Goal: Understand process/instructions: Learn how to perform a task or action

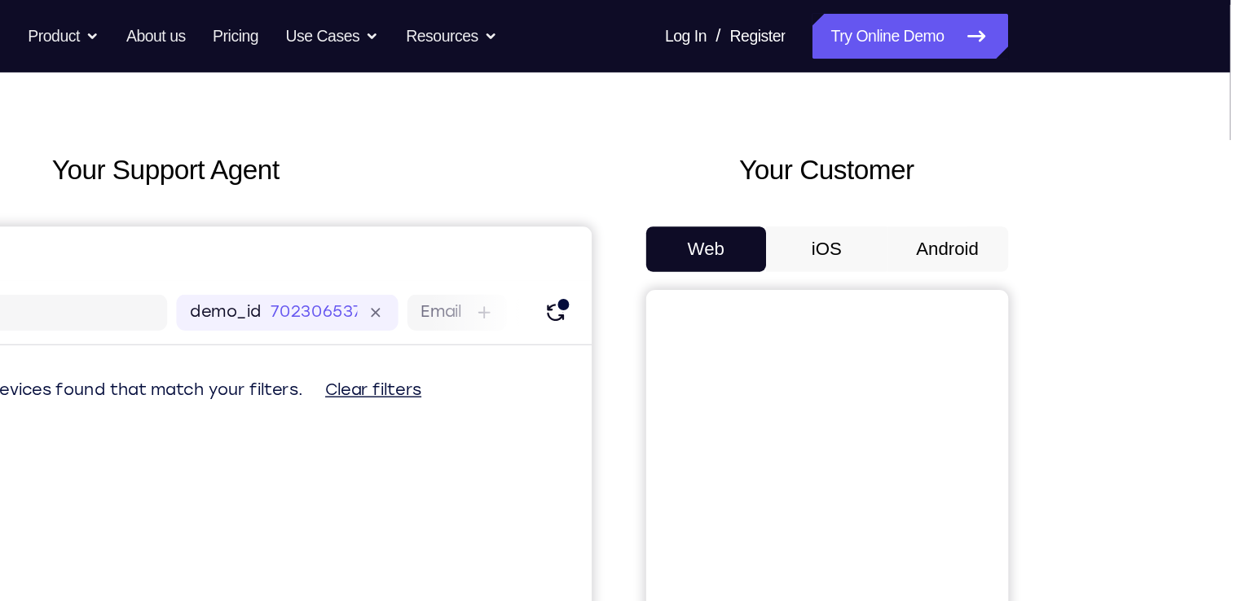
scroll to position [48, 0]
click at [1010, 175] on button "Android" at bounding box center [1029, 180] width 87 height 33
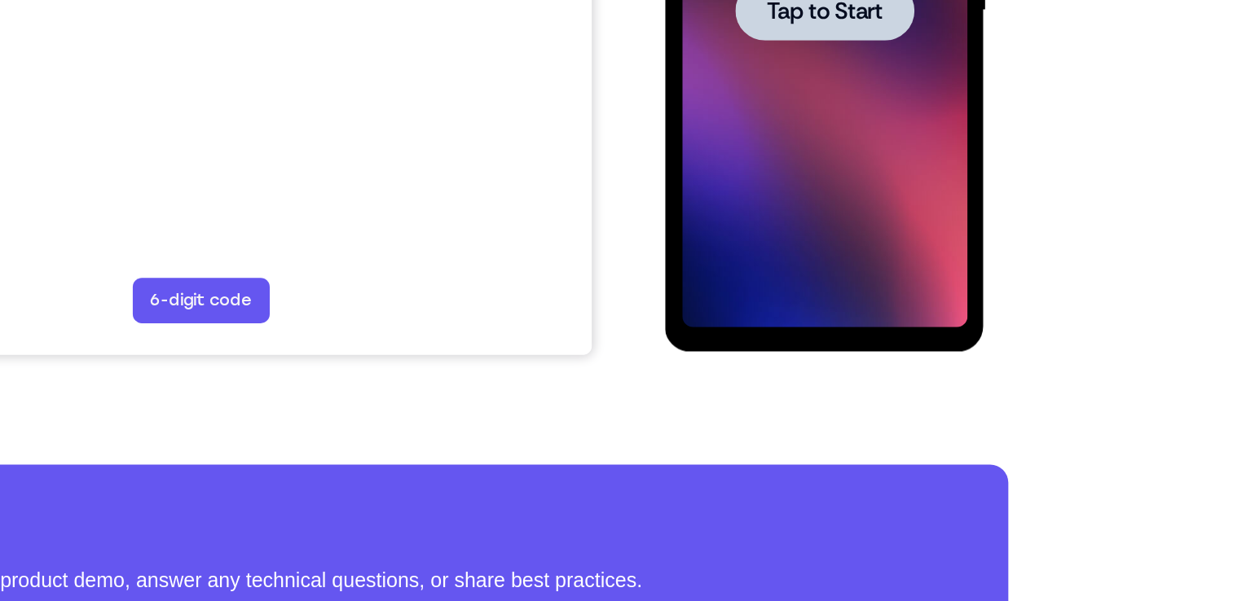
scroll to position [0, 0]
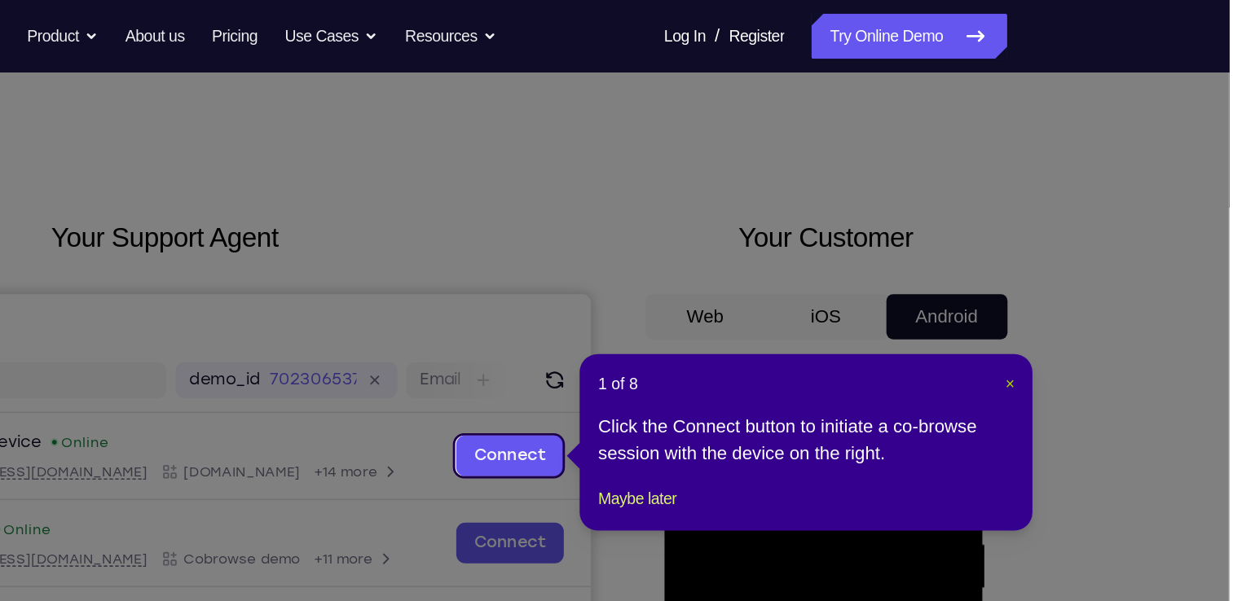
click at [1072, 276] on span "×" at bounding box center [1075, 276] width 7 height 13
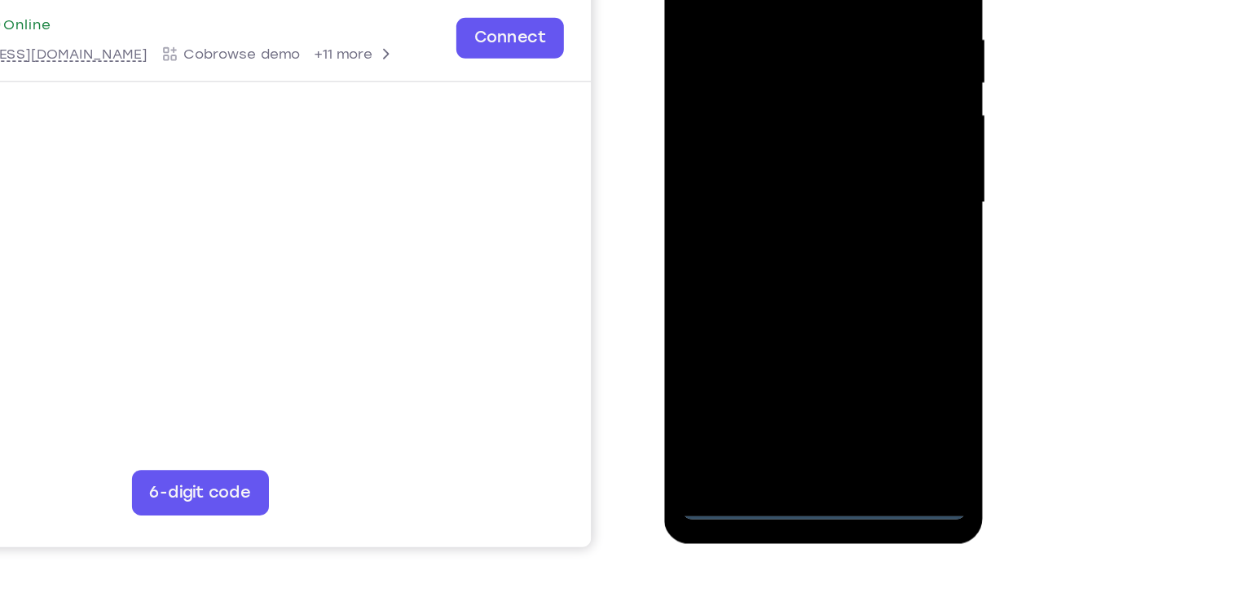
scroll to position [222, 0]
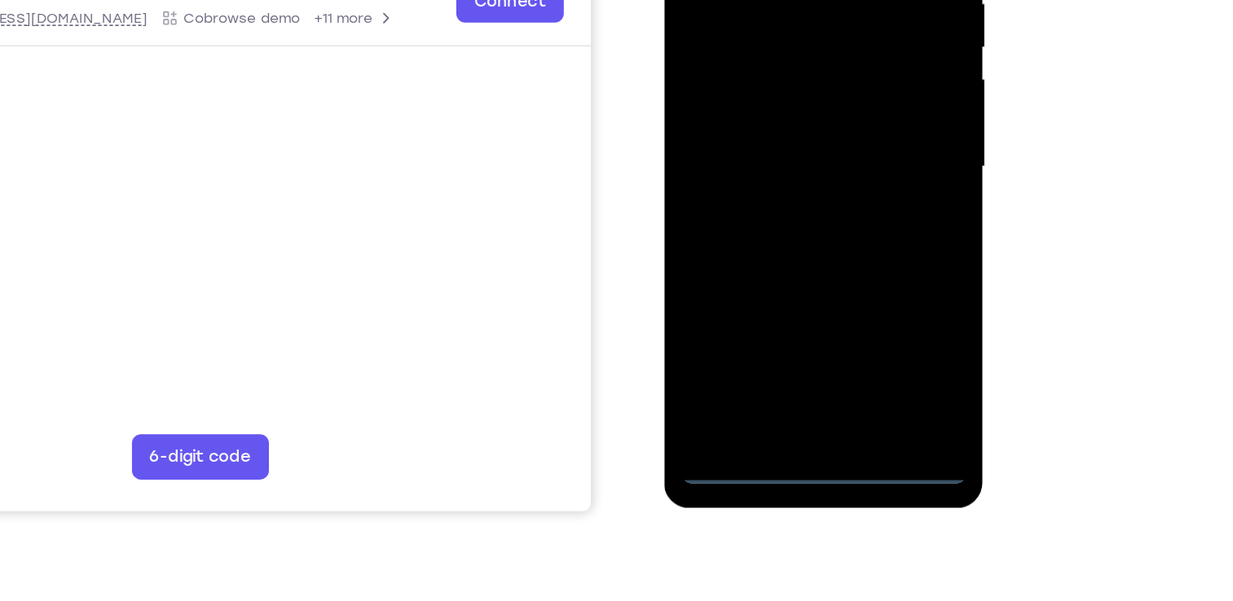
click at [774, 293] on div at bounding box center [778, 74] width 205 height 456
click at [857, 227] on div at bounding box center [778, 74] width 205 height 456
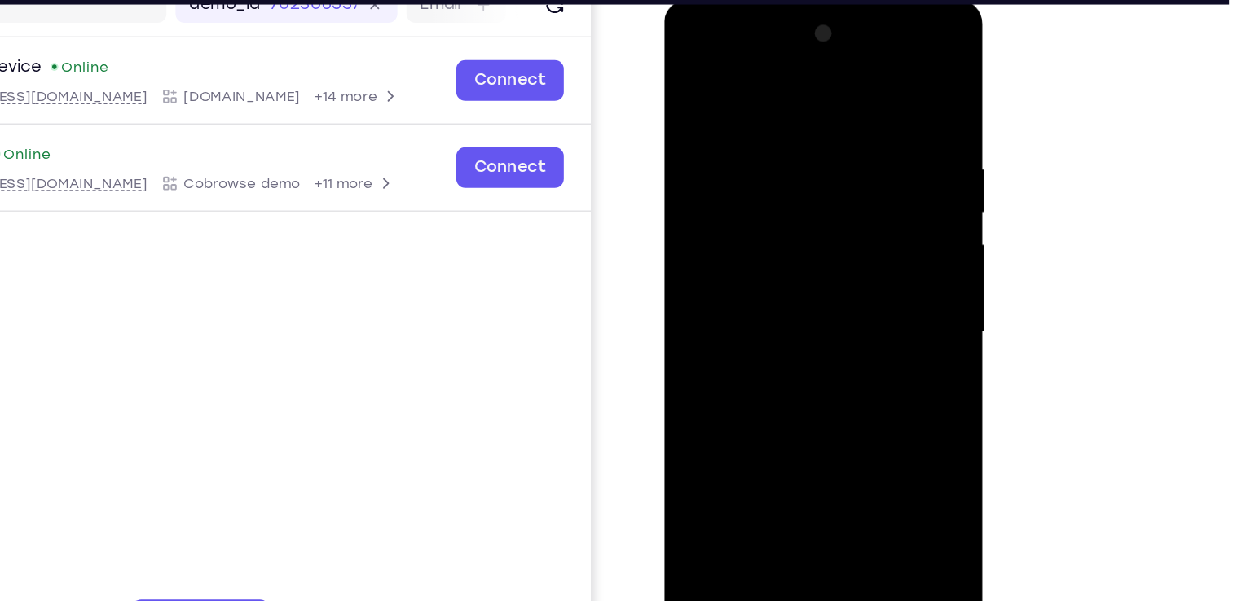
click at [799, 86] on div at bounding box center [778, 239] width 205 height 456
click at [849, 248] on div at bounding box center [778, 239] width 205 height 456
click at [759, 268] on div at bounding box center [778, 239] width 205 height 456
click at [753, 200] on div at bounding box center [778, 239] width 205 height 456
click at [755, 228] on div at bounding box center [778, 239] width 205 height 456
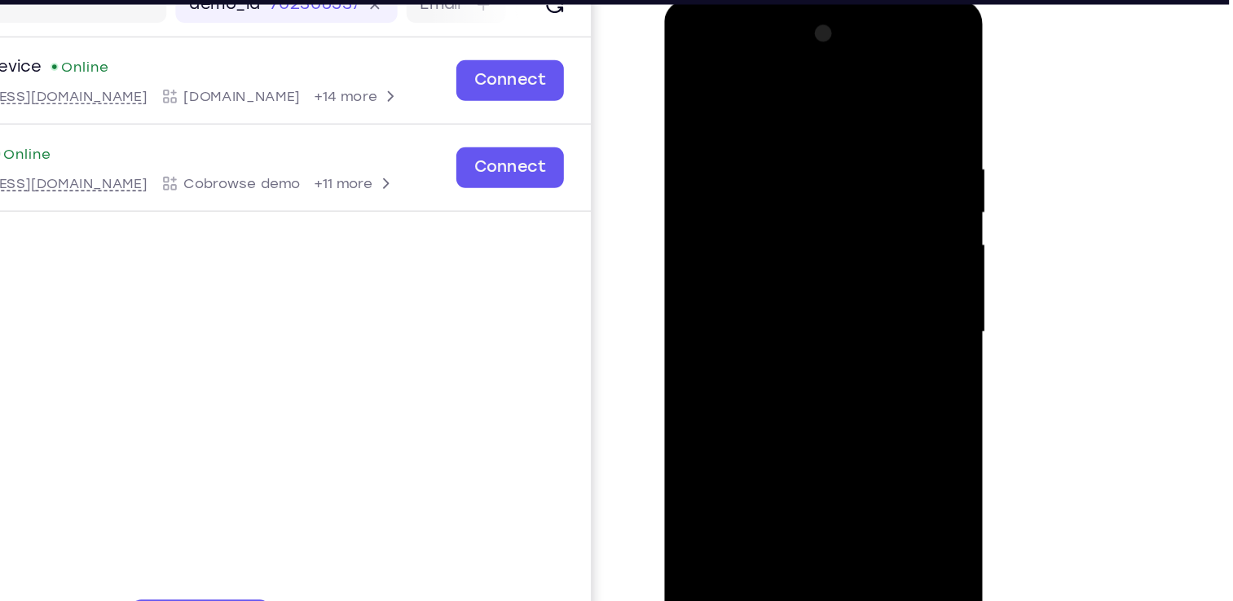
click at [766, 267] on div at bounding box center [778, 239] width 205 height 456
click at [777, 183] on div at bounding box center [778, 239] width 205 height 456
click at [853, 79] on div at bounding box center [778, 239] width 205 height 456
click at [754, 117] on div at bounding box center [778, 239] width 205 height 456
drag, startPoint x: 865, startPoint y: 177, endPoint x: 729, endPoint y: 200, distance: 138.8
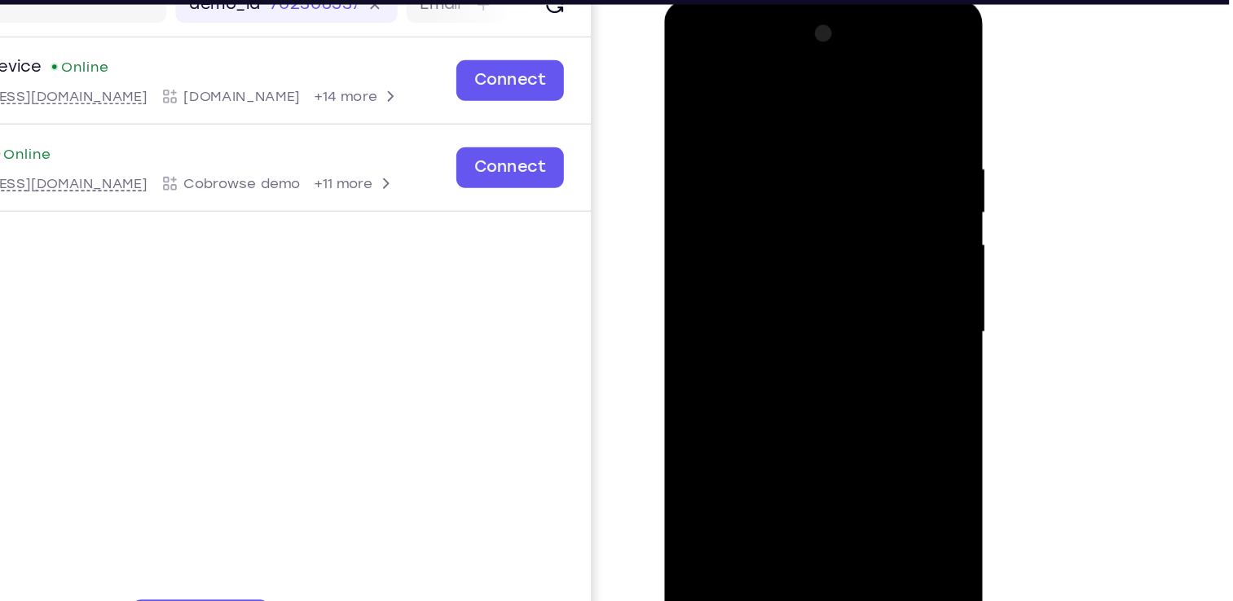
click at [729, 200] on div at bounding box center [778, 239] width 205 height 456
click at [853, 215] on div at bounding box center [778, 239] width 205 height 456
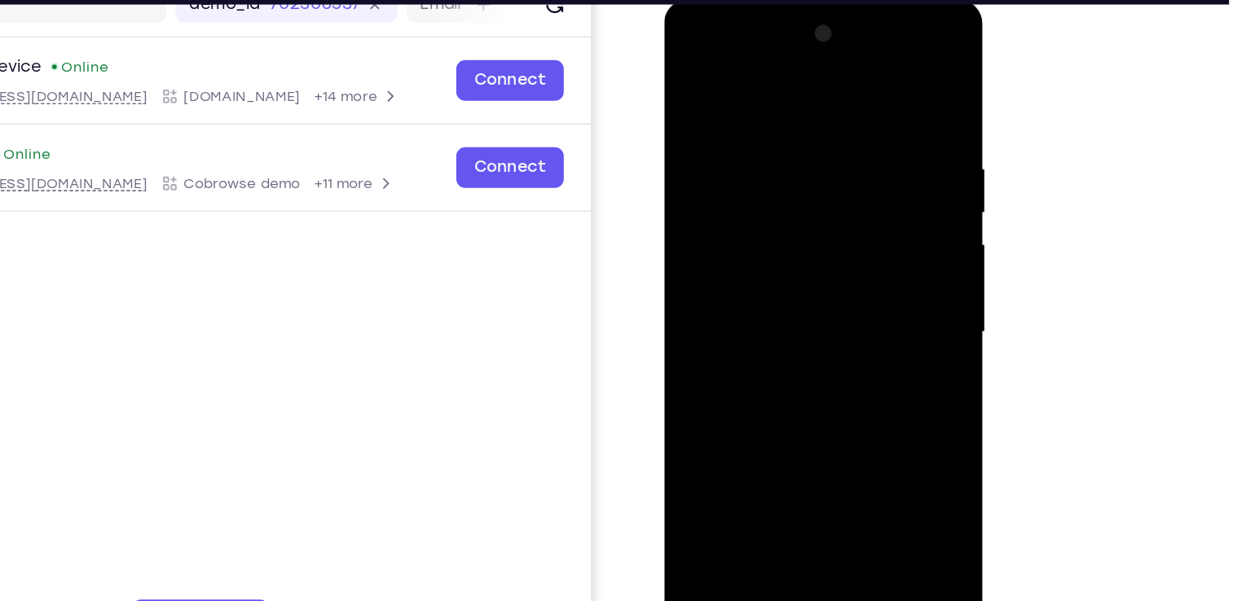
click at [853, 215] on div at bounding box center [778, 239] width 205 height 456
drag, startPoint x: 853, startPoint y: 215, endPoint x: 695, endPoint y: 231, distance: 158.9
click at [695, 231] on div at bounding box center [778, 239] width 205 height 456
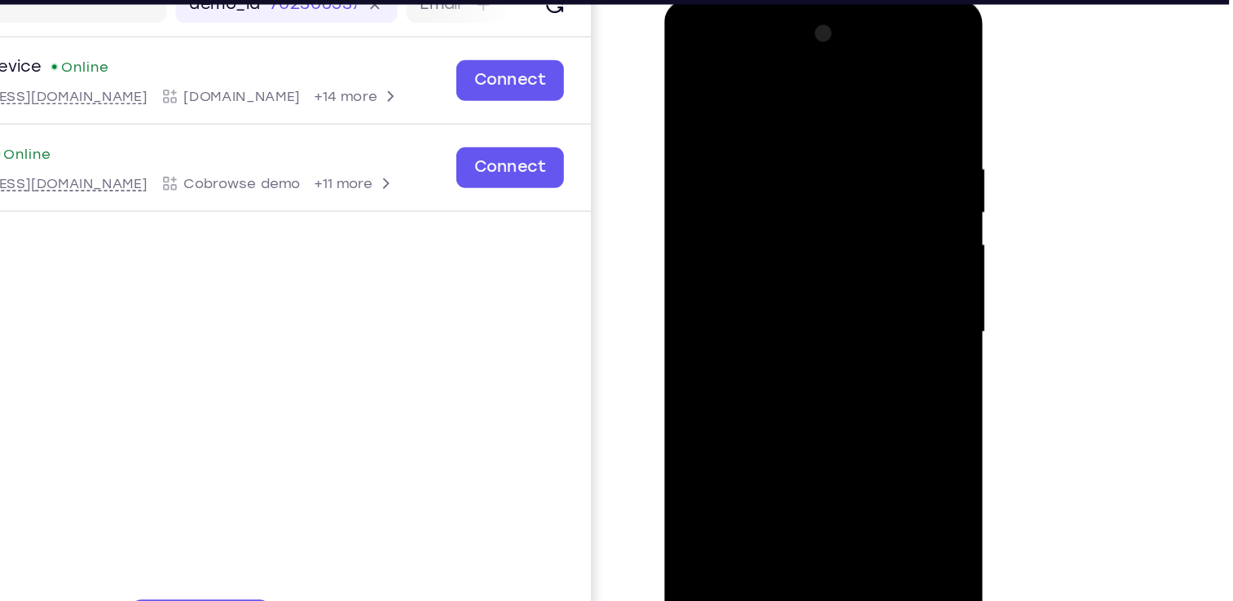
drag, startPoint x: 856, startPoint y: 217, endPoint x: 708, endPoint y: 213, distance: 147.6
click at [708, 213] on div at bounding box center [778, 239] width 205 height 456
click at [864, 85] on div at bounding box center [778, 239] width 205 height 456
drag, startPoint x: 853, startPoint y: 115, endPoint x: 708, endPoint y: 117, distance: 145.1
click at [708, 117] on div at bounding box center [778, 239] width 205 height 456
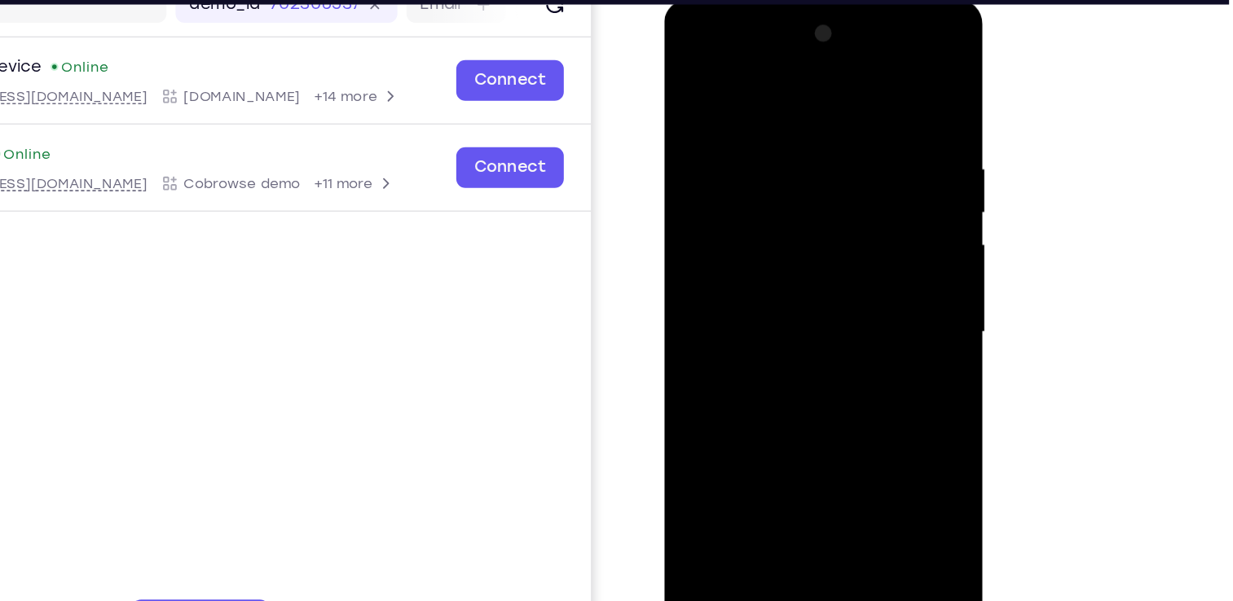
drag, startPoint x: 819, startPoint y: 121, endPoint x: 685, endPoint y: 126, distance: 133.8
click at [685, 126] on div at bounding box center [778, 239] width 205 height 456
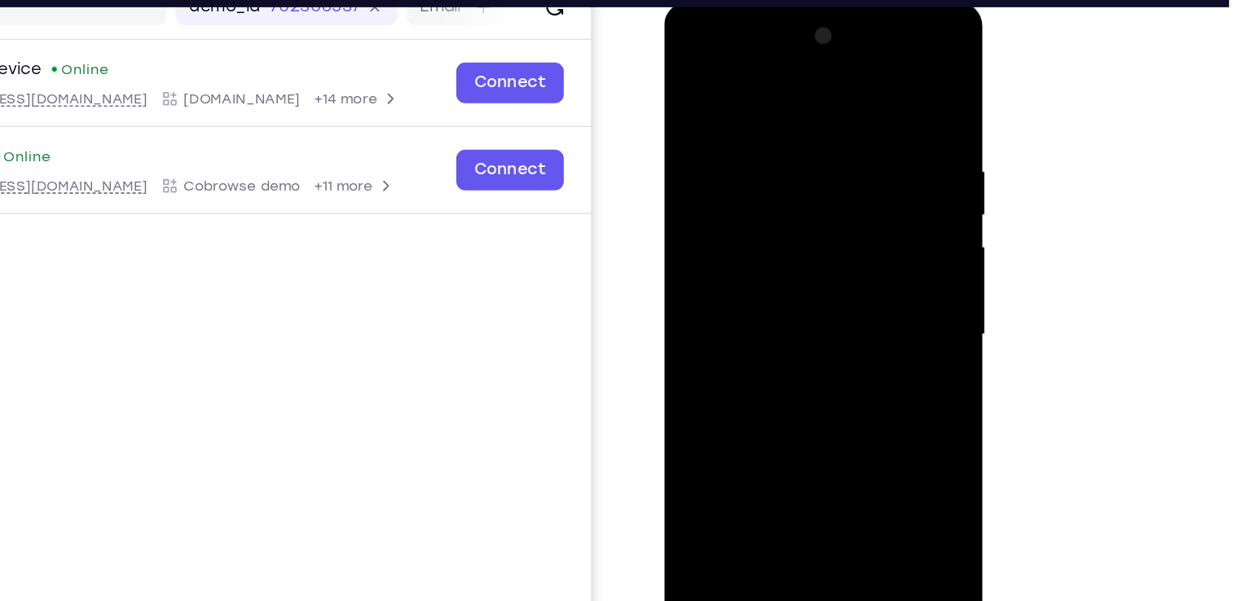
drag, startPoint x: 830, startPoint y: 226, endPoint x: 830, endPoint y: 44, distance: 181.7
click at [830, 44] on div at bounding box center [778, 241] width 205 height 456
drag, startPoint x: 775, startPoint y: 318, endPoint x: 804, endPoint y: 112, distance: 208.2
click at [804, 112] on div at bounding box center [778, 241] width 205 height 456
drag, startPoint x: 781, startPoint y: 258, endPoint x: 792, endPoint y: 79, distance: 178.8
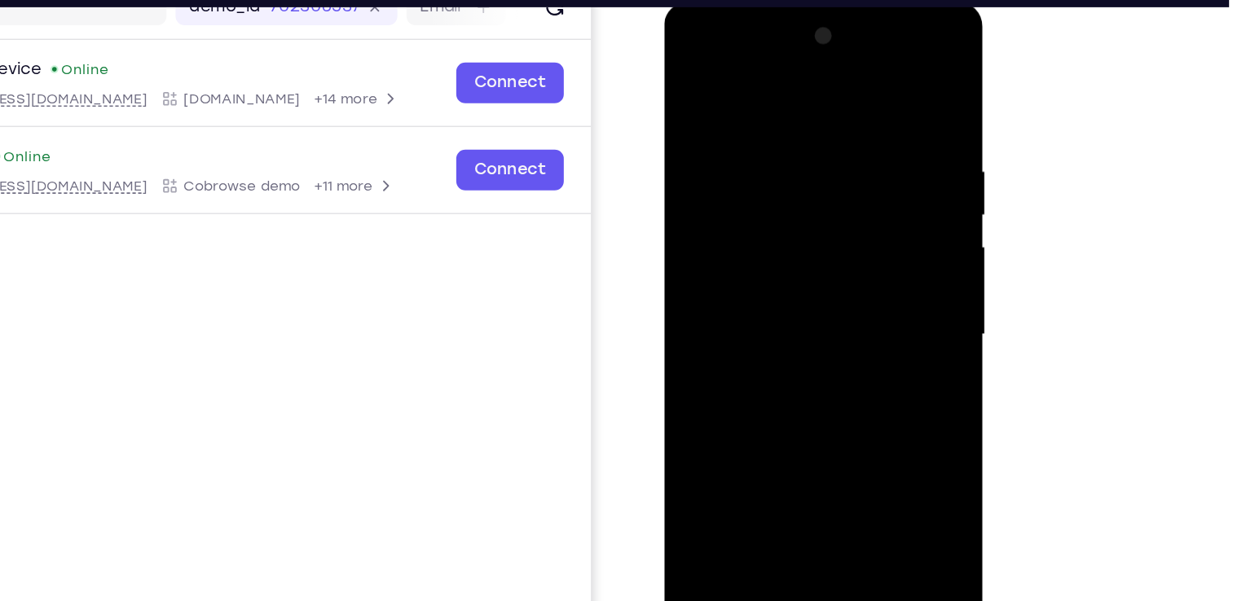
click at [792, 79] on div at bounding box center [778, 241] width 205 height 456
drag, startPoint x: 776, startPoint y: 237, endPoint x: 786, endPoint y: 81, distance: 156.8
click at [786, 81] on div at bounding box center [778, 241] width 205 height 456
click at [865, 77] on div at bounding box center [778, 241] width 205 height 456
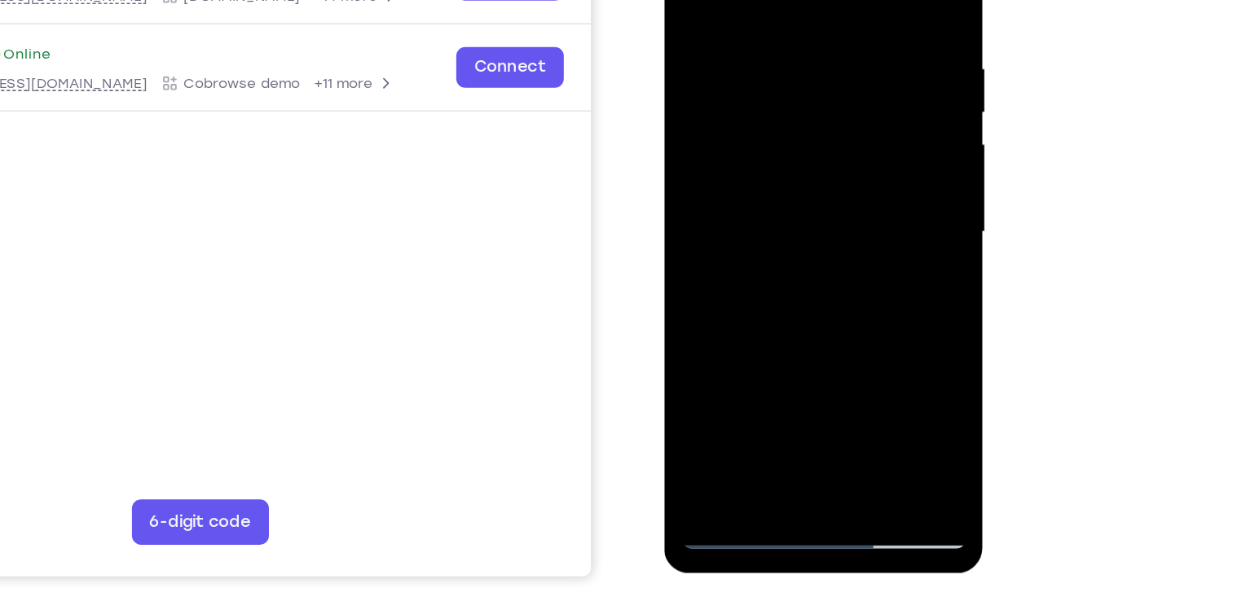
click at [821, 334] on div at bounding box center [778, 139] width 205 height 456
click at [787, 231] on div at bounding box center [778, 139] width 205 height 456
click at [724, 350] on div at bounding box center [778, 139] width 205 height 456
click at [722, 357] on div at bounding box center [778, 139] width 205 height 456
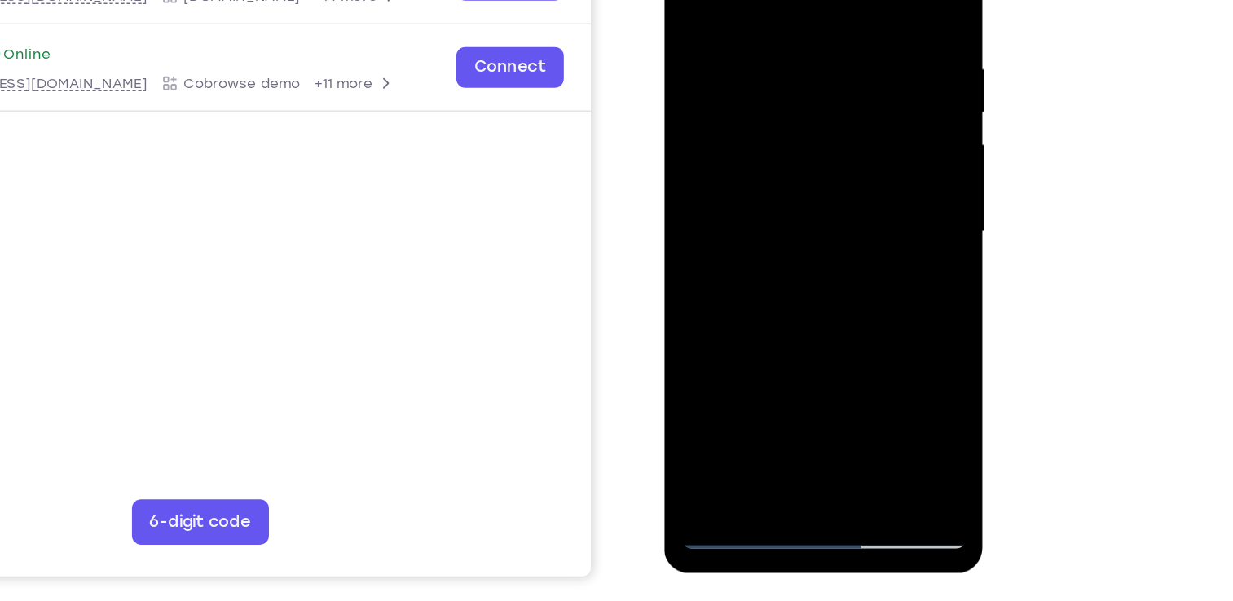
click at [731, 353] on div at bounding box center [778, 139] width 205 height 456
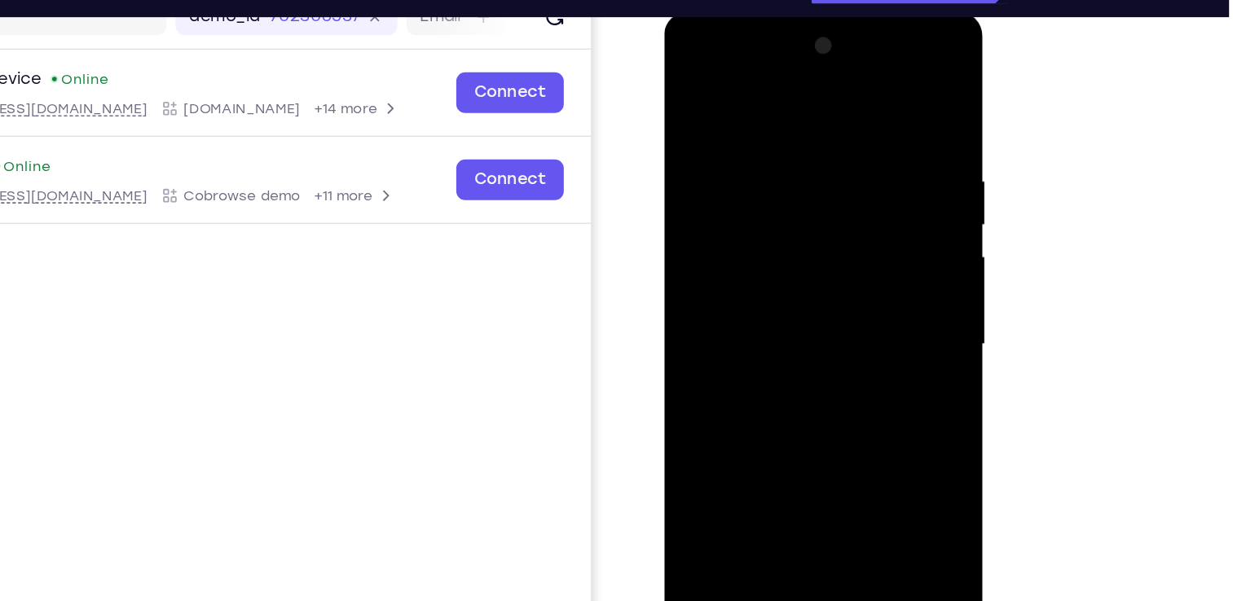
scroll to position [222, 0]
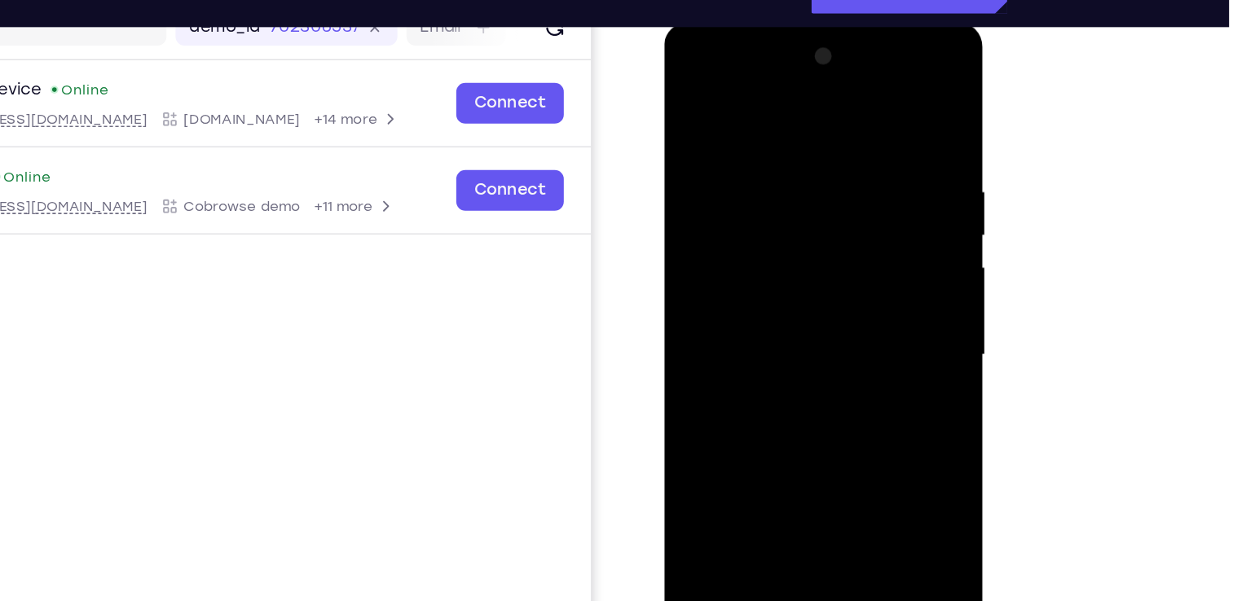
click at [694, 101] on div at bounding box center [778, 261] width 205 height 456
click at [751, 133] on div at bounding box center [778, 261] width 205 height 456
click at [869, 183] on div at bounding box center [778, 261] width 205 height 456
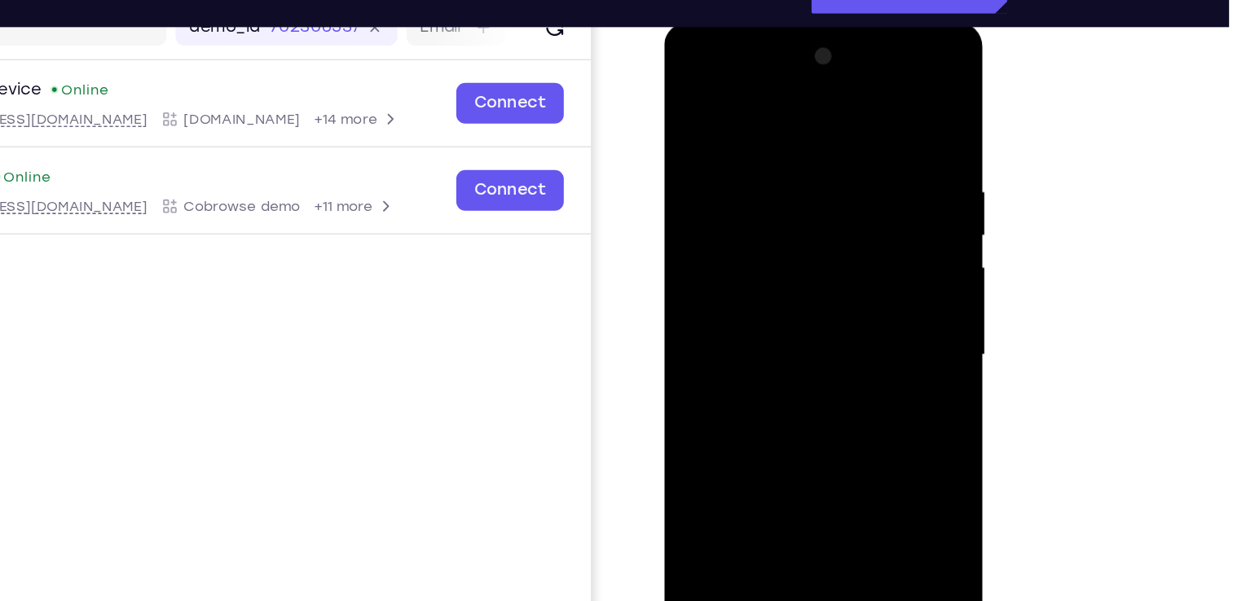
click at [869, 183] on div at bounding box center [778, 261] width 205 height 456
drag, startPoint x: 869, startPoint y: 183, endPoint x: 775, endPoint y: 204, distance: 95.9
click at [775, 204] on div at bounding box center [778, 261] width 205 height 456
click at [858, 103] on div at bounding box center [778, 261] width 205 height 456
click at [688, 69] on div at bounding box center [778, 261] width 205 height 456
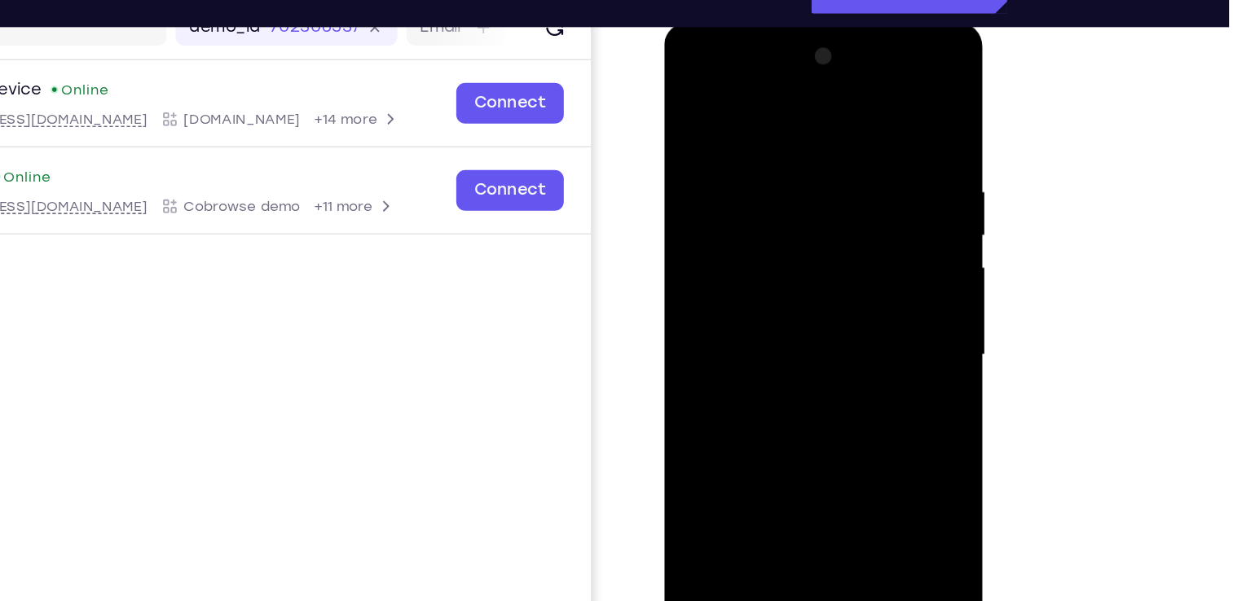
click at [755, 220] on div at bounding box center [778, 261] width 205 height 456
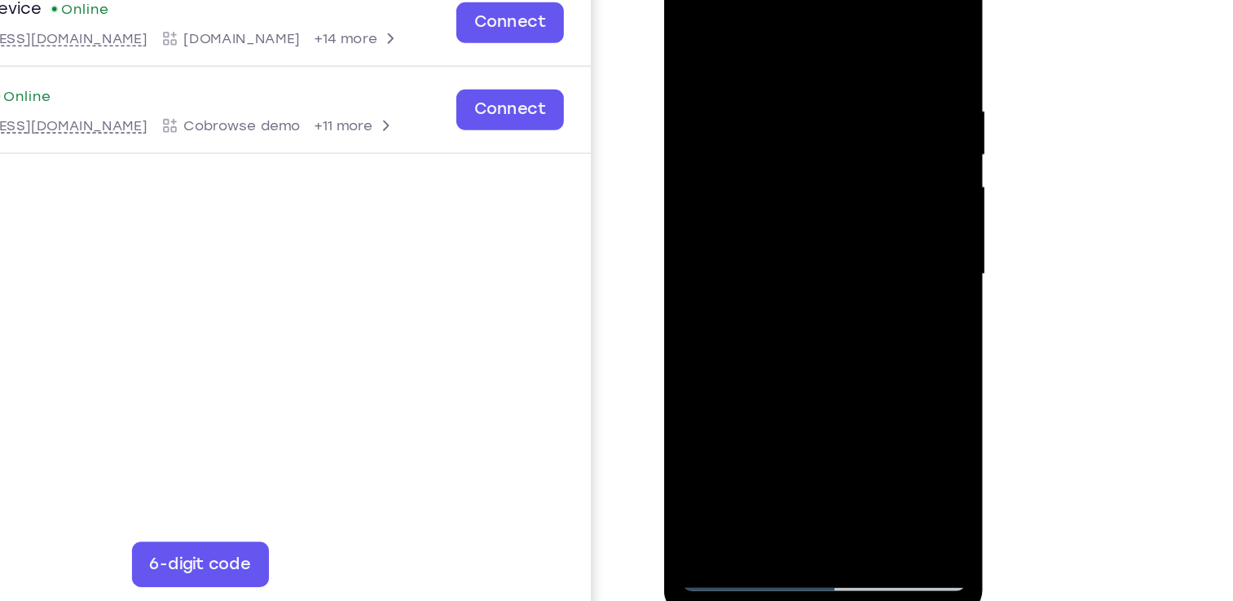
scroll to position [244, 0]
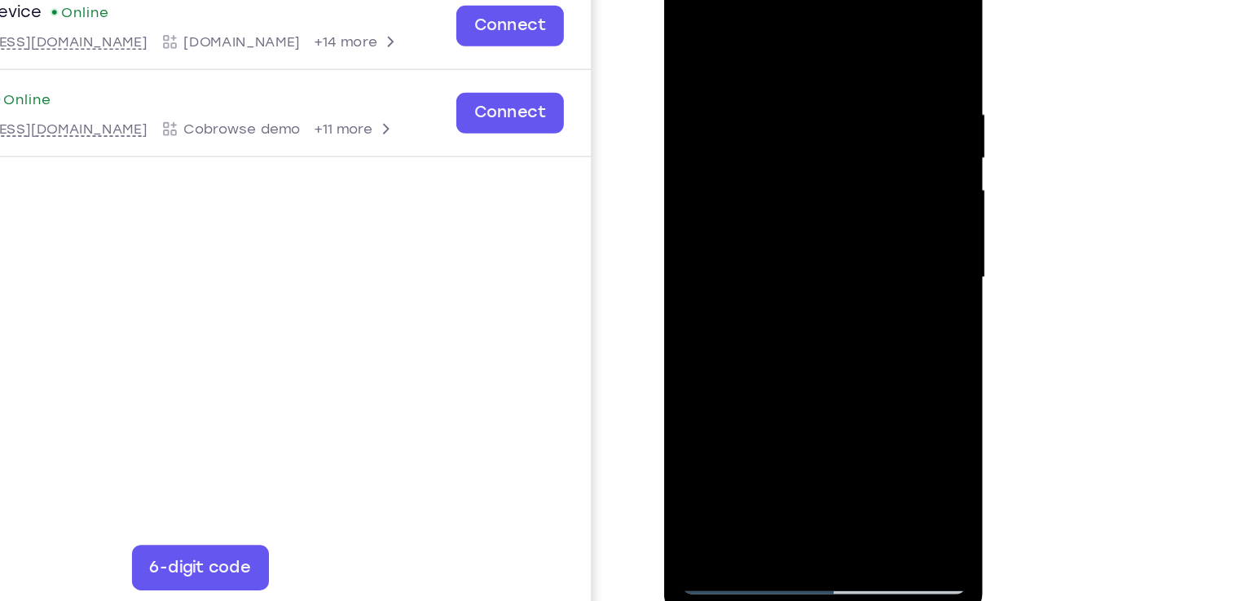
click at [753, 197] on div at bounding box center [778, 185] width 205 height 456
click at [747, 171] on div at bounding box center [778, 185] width 205 height 456
click at [759, 198] on div at bounding box center [778, 185] width 205 height 456
click at [855, 20] on div at bounding box center [778, 185] width 205 height 456
click at [789, 380] on div at bounding box center [778, 185] width 205 height 456
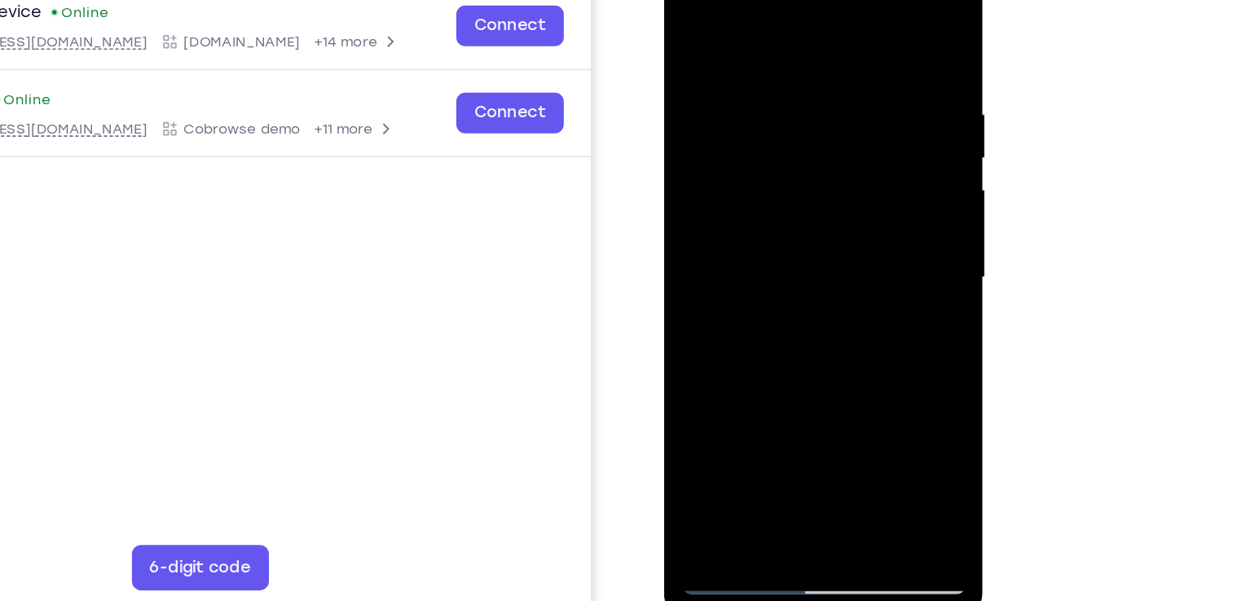
click at [780, 156] on div at bounding box center [778, 185] width 205 height 456
click at [686, 33] on div at bounding box center [778, 185] width 205 height 456
click at [732, 41] on div at bounding box center [778, 185] width 205 height 456
click at [725, 398] on div at bounding box center [778, 185] width 205 height 456
click at [798, 197] on div at bounding box center [778, 185] width 205 height 456
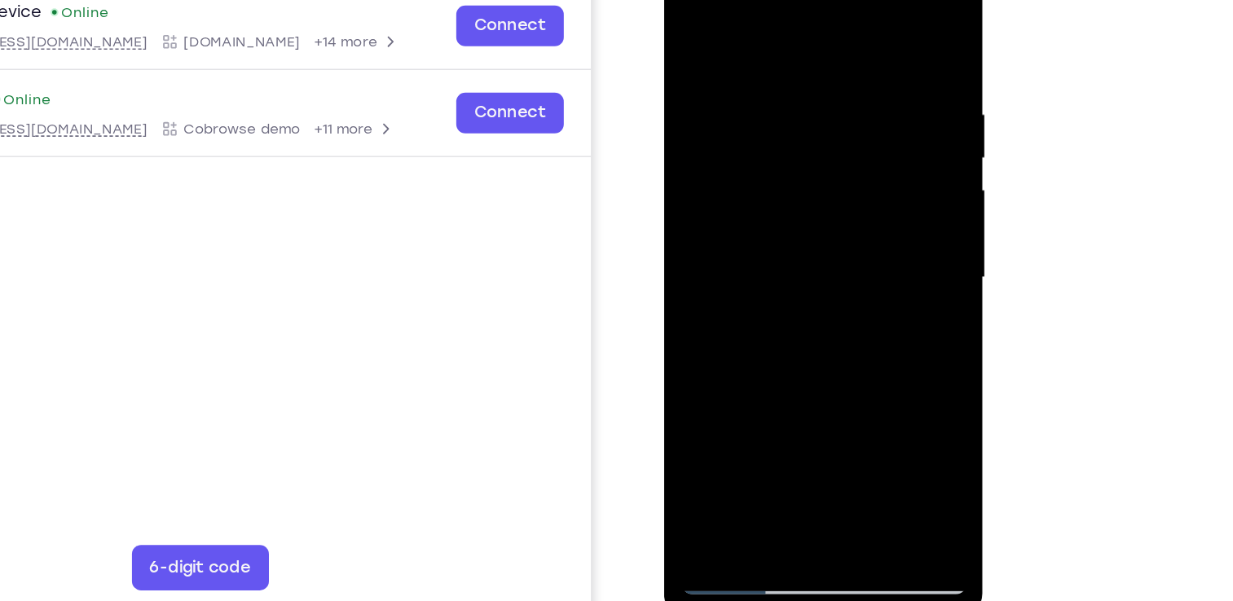
click at [713, 402] on div at bounding box center [778, 185] width 205 height 456
click at [702, 200] on div at bounding box center [778, 185] width 205 height 456
click at [757, 308] on div at bounding box center [778, 185] width 205 height 456
click at [689, 31] on div at bounding box center [778, 185] width 205 height 456
click at [796, 298] on div at bounding box center [778, 185] width 205 height 456
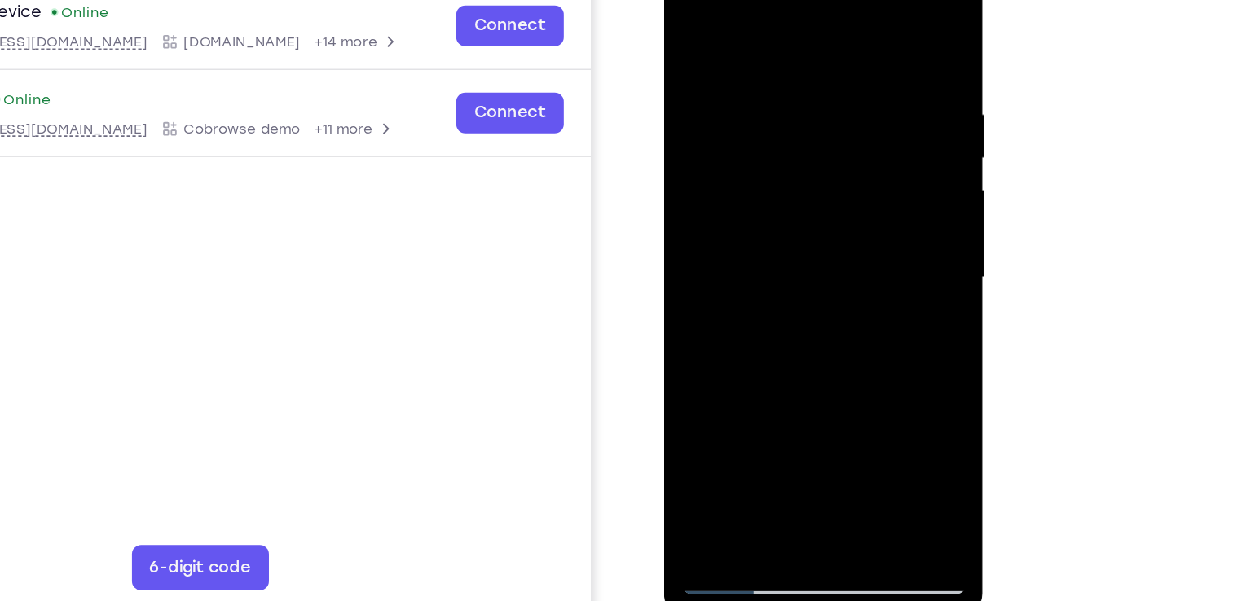
click at [686, 27] on div at bounding box center [778, 185] width 205 height 456
click at [860, 341] on div at bounding box center [778, 185] width 205 height 456
click at [685, 26] on div at bounding box center [778, 185] width 205 height 456
click at [721, 398] on div at bounding box center [778, 185] width 205 height 456
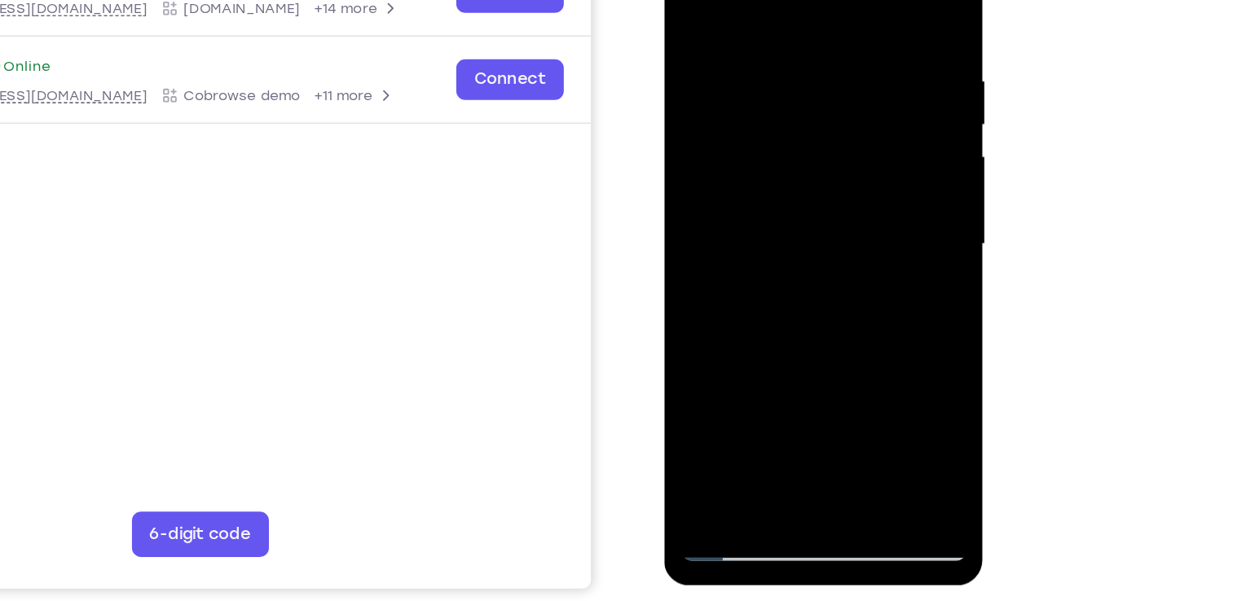
scroll to position [262, 0]
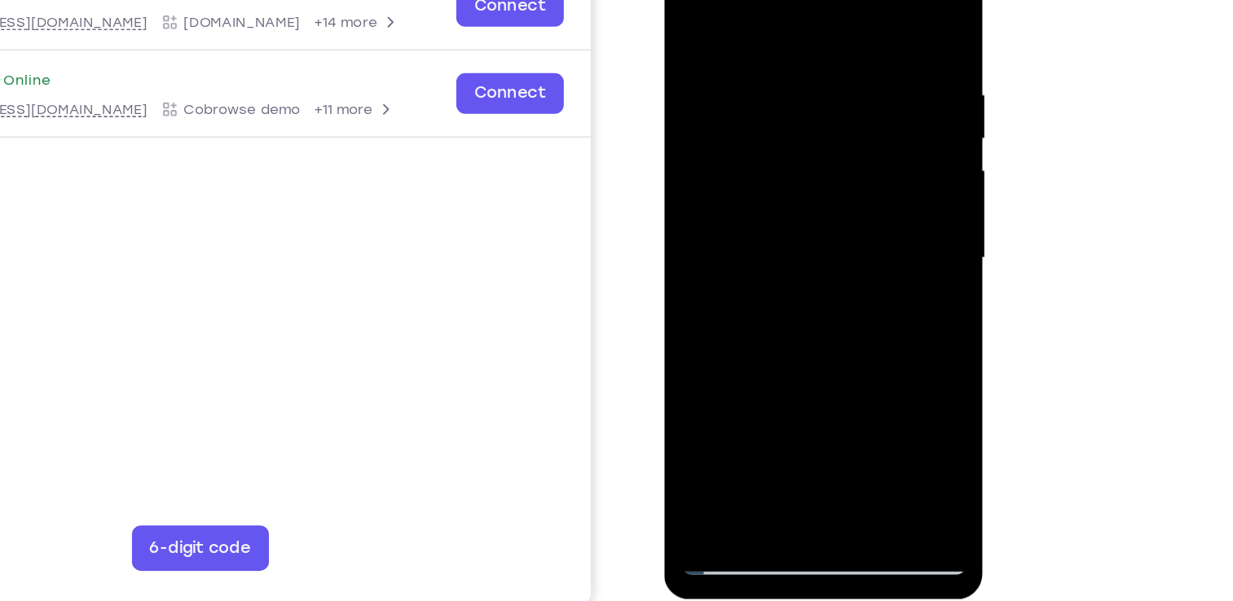
click at [808, 236] on div at bounding box center [778, 166] width 205 height 456
click at [779, 157] on div at bounding box center [778, 166] width 205 height 456
